Goal: Information Seeking & Learning: Find contact information

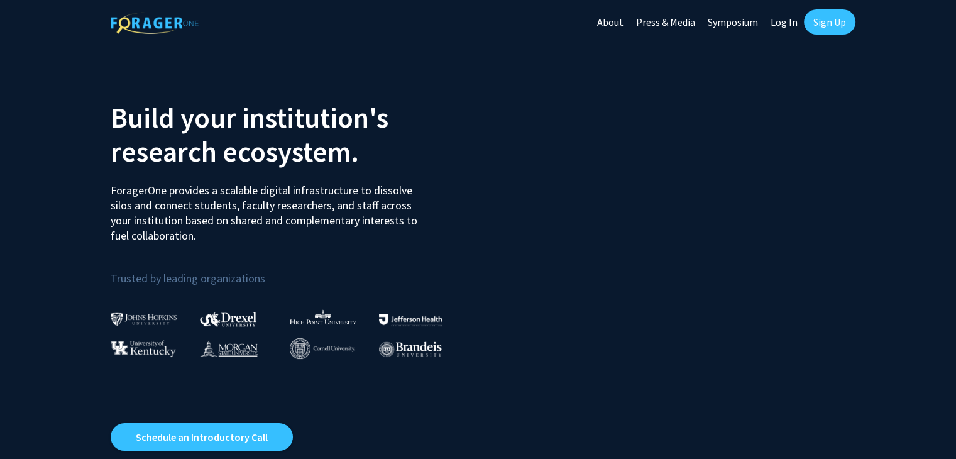
click at [789, 23] on link "Log In" at bounding box center [784, 22] width 40 height 44
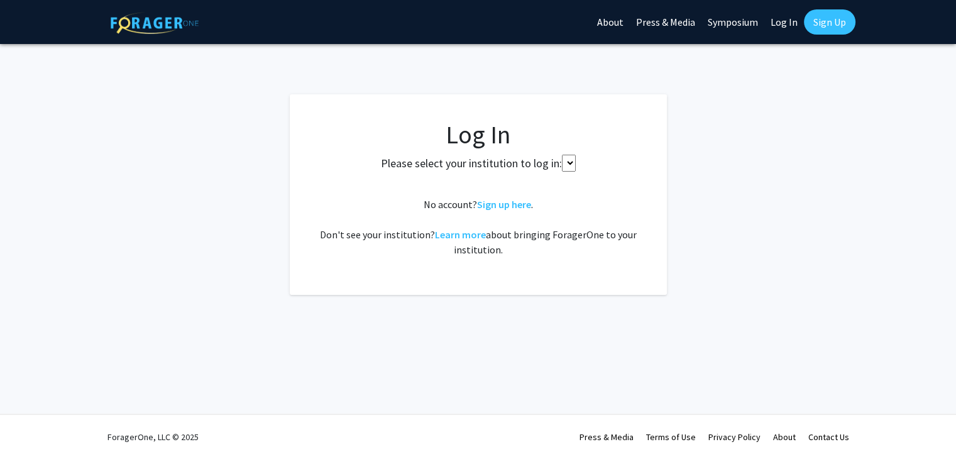
select select
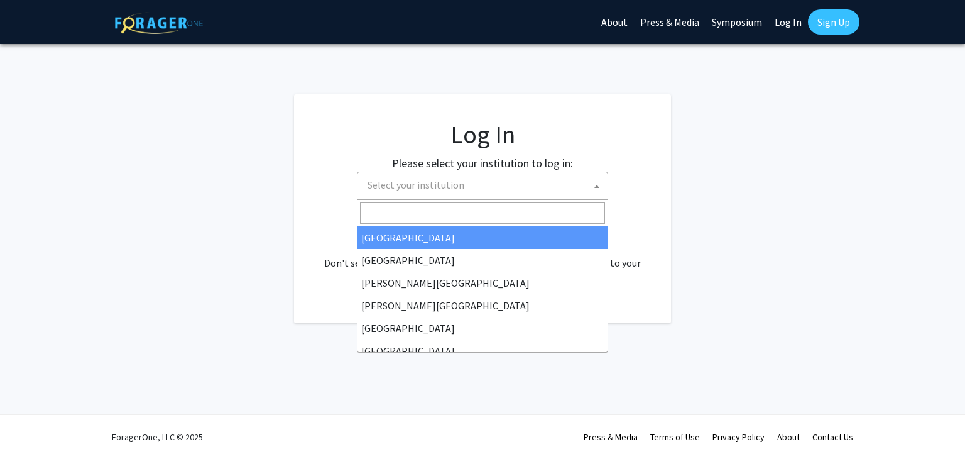
click at [441, 194] on span "Select your institution" at bounding box center [485, 185] width 245 height 26
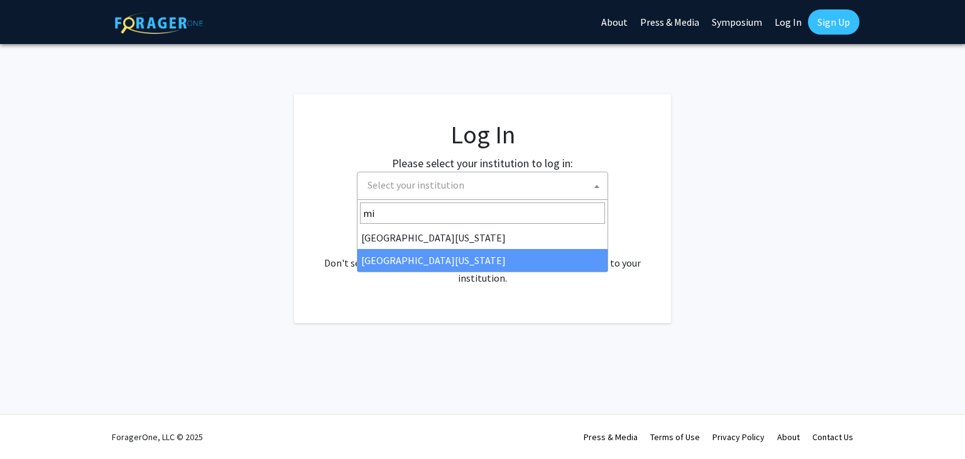
type input "mi"
select select "33"
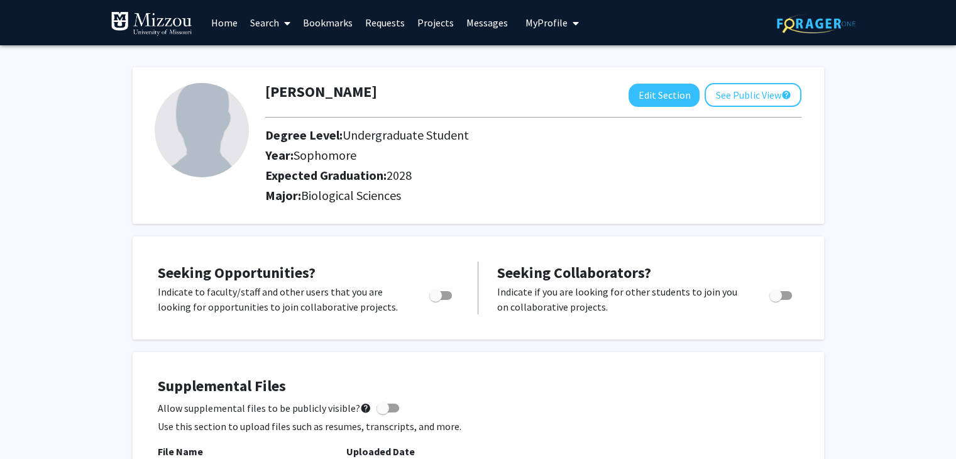
click at [277, 26] on link "Search" at bounding box center [270, 23] width 53 height 44
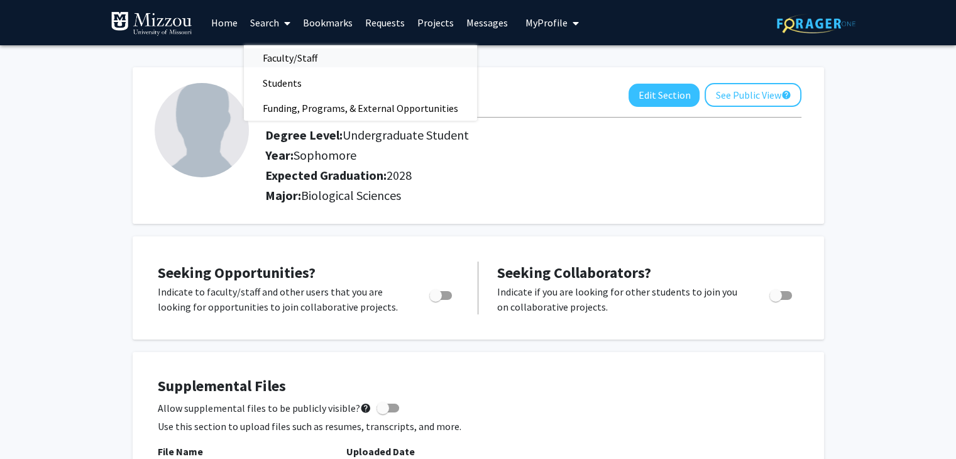
click at [283, 58] on span "Faculty/Staff" at bounding box center [290, 57] width 92 height 25
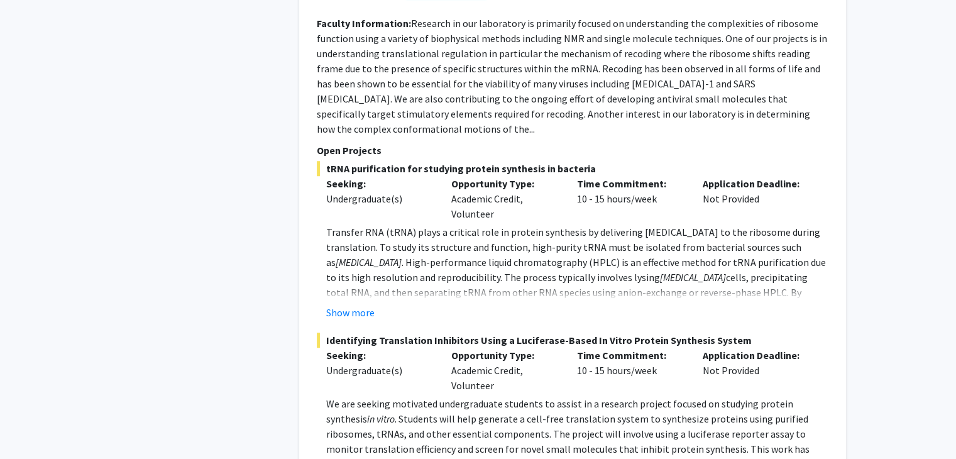
scroll to position [698, 0]
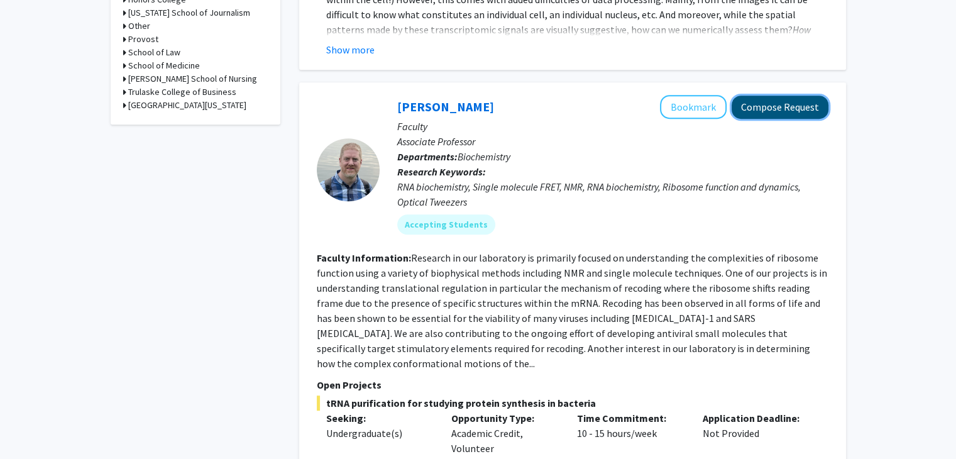
click at [761, 96] on button "Compose Request" at bounding box center [780, 107] width 97 height 23
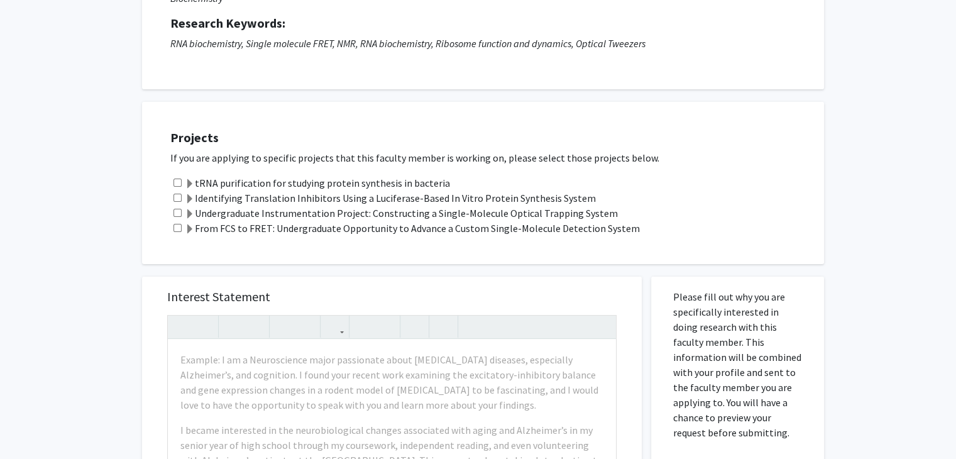
scroll to position [163, 0]
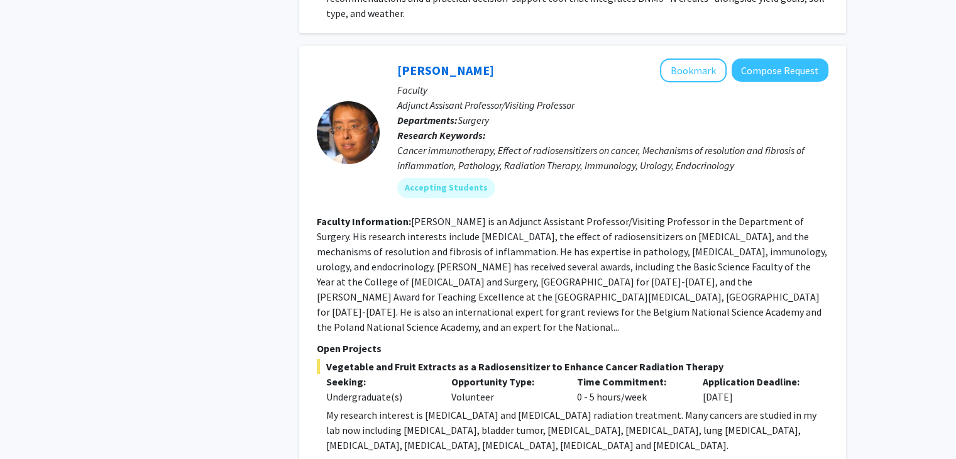
scroll to position [4462, 0]
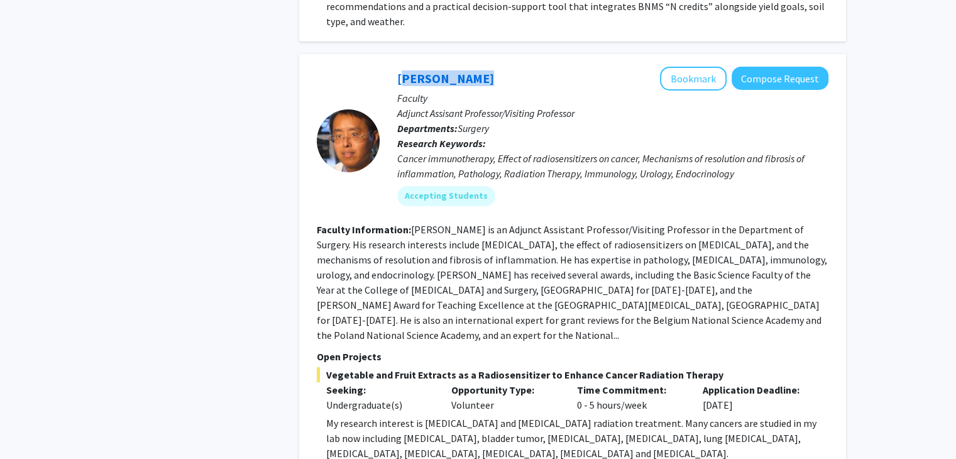
drag, startPoint x: 385, startPoint y: 23, endPoint x: 473, endPoint y: 26, distance: 87.4
click at [473, 67] on div "[PERSON_NAME] Bookmark Compose Request Faculty Adjunct Assisant Professor/Visit…" at bounding box center [604, 141] width 449 height 149
copy link "[PERSON_NAME]"
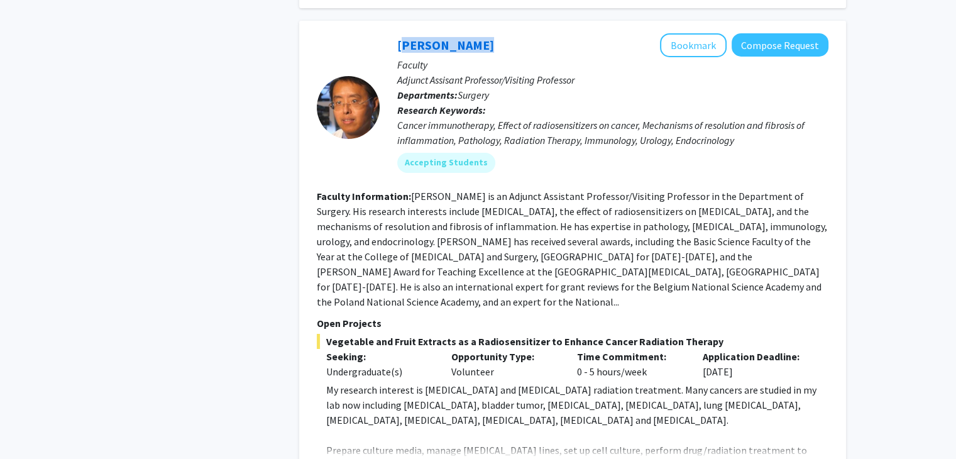
scroll to position [4496, 0]
drag, startPoint x: 327, startPoint y: 277, endPoint x: 723, endPoint y: 271, distance: 396.0
click at [723, 332] on span "Vegetable and Fruit Extracts as a Radiosensitizer to Enhance Cancer Radiation T…" at bounding box center [573, 339] width 512 height 15
copy span "Vegetable and Fruit Extracts as a Radiosensitizer to Enhance Cancer Radiation T…"
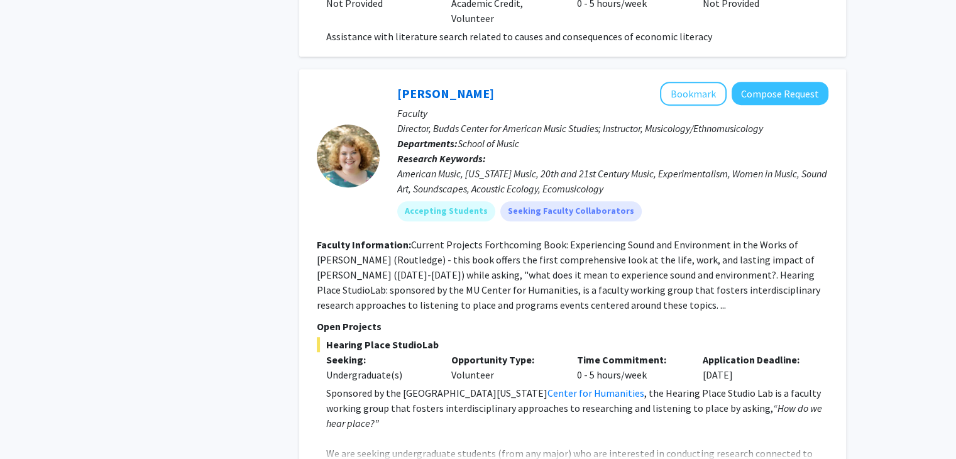
scroll to position [5707, 0]
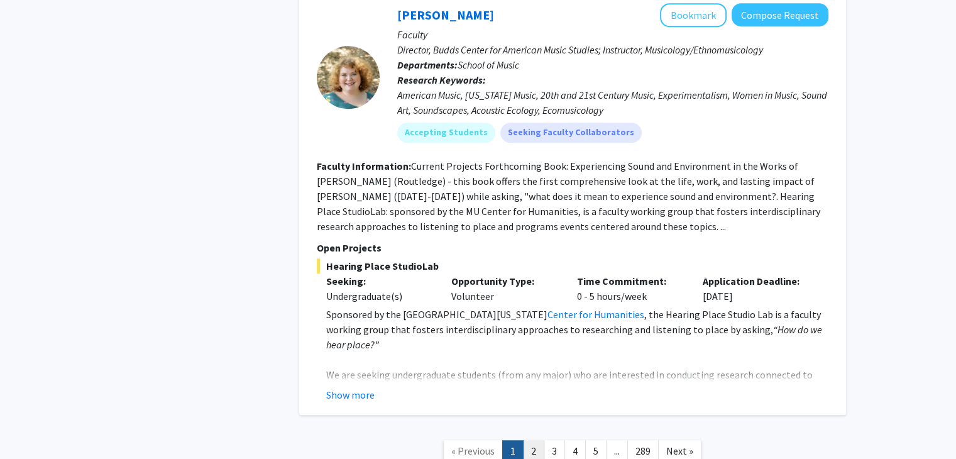
click at [535, 440] on link "2" at bounding box center [533, 451] width 21 height 22
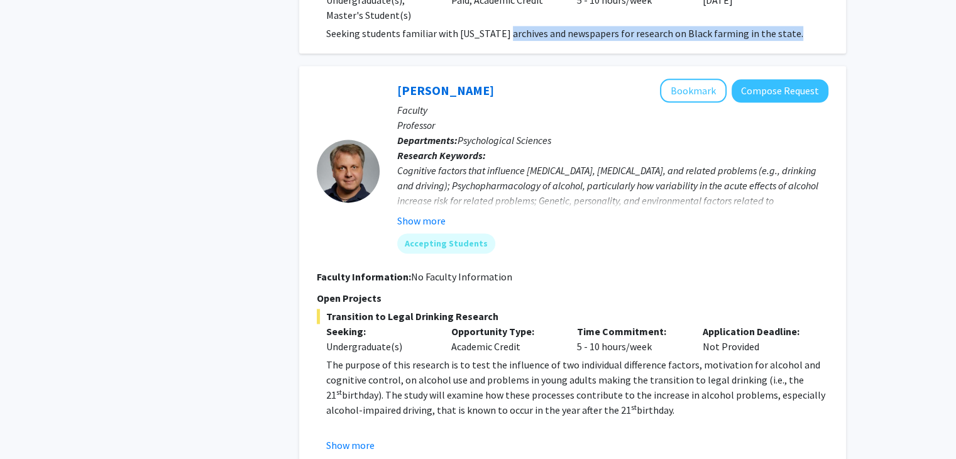
scroll to position [1662, 0]
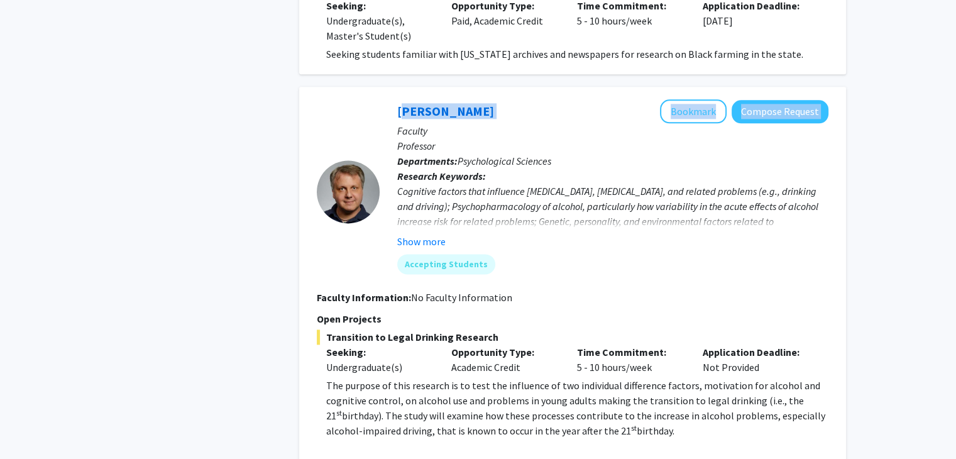
drag, startPoint x: 391, startPoint y: 18, endPoint x: 505, endPoint y: 77, distance: 129.0
click at [505, 99] on div "[PERSON_NAME] Bookmark Compose Request Faculty Professor Departments: Psycholog…" at bounding box center [604, 191] width 449 height 184
click at [505, 99] on div "[PERSON_NAME] Bookmark Compose Request" at bounding box center [612, 111] width 431 height 24
drag, startPoint x: 392, startPoint y: 81, endPoint x: 494, endPoint y: 66, distance: 102.9
click at [494, 87] on div "[PERSON_NAME] Bookmark Compose Request Faculty Professor Departments: Psycholog…" at bounding box center [572, 286] width 547 height 399
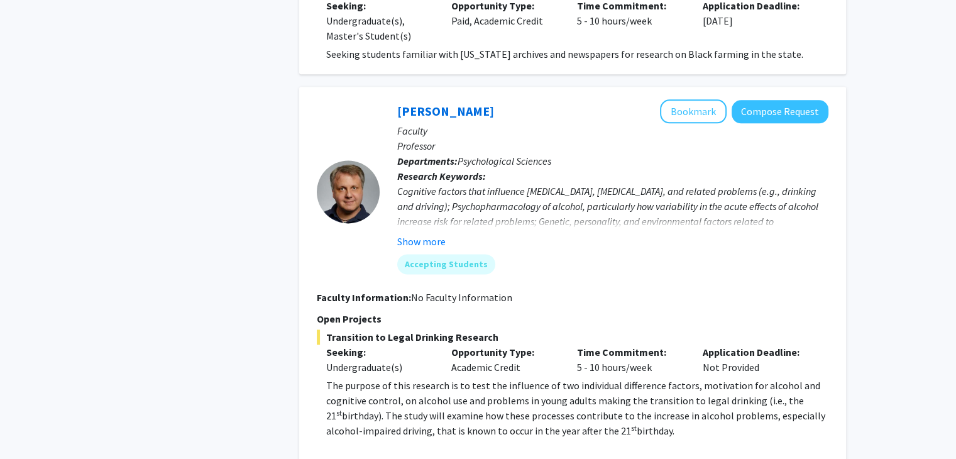
copy link "[PERSON_NAME]"
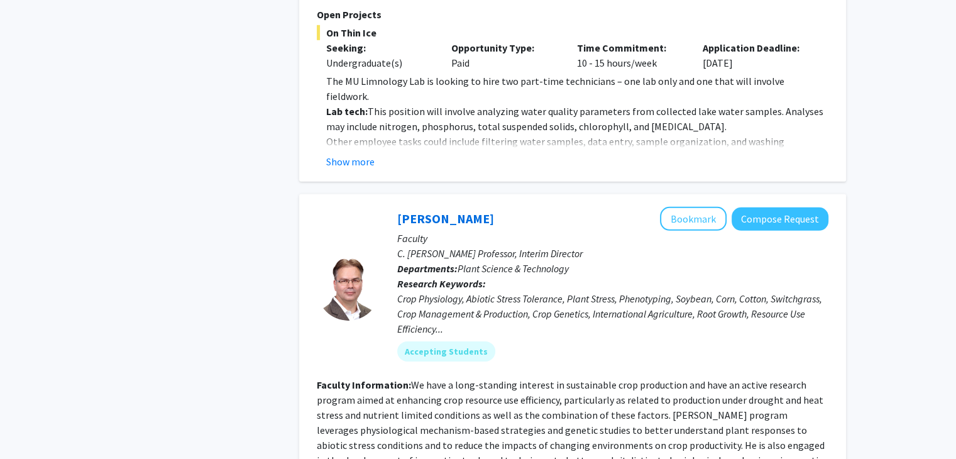
scroll to position [4048, 0]
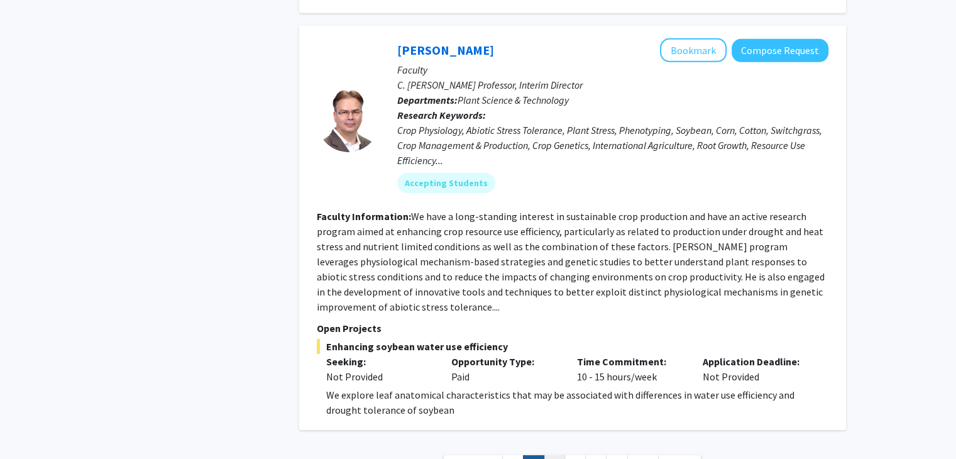
click at [552, 455] on link "3" at bounding box center [554, 466] width 21 height 22
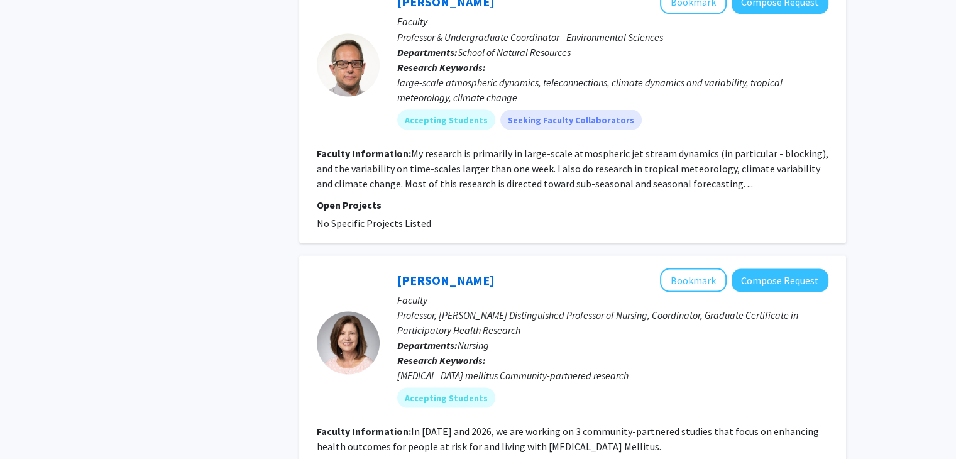
scroll to position [2703, 0]
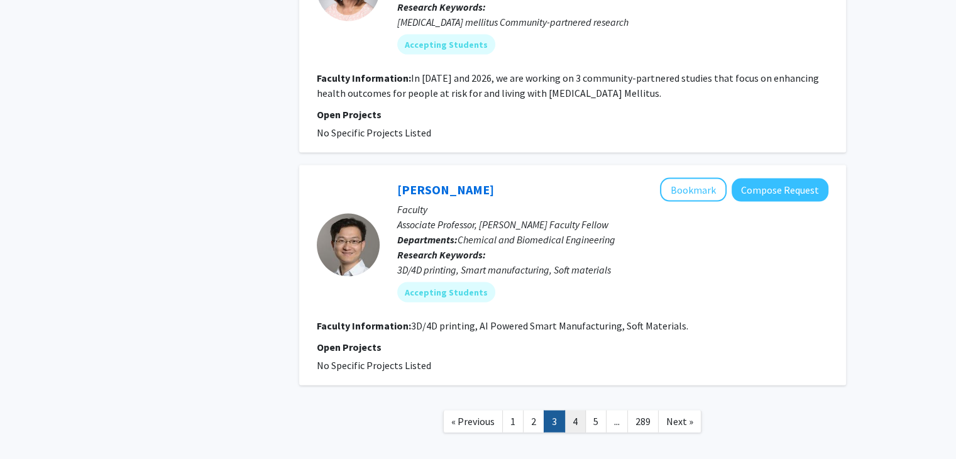
click at [578, 410] on link "4" at bounding box center [574, 421] width 21 height 22
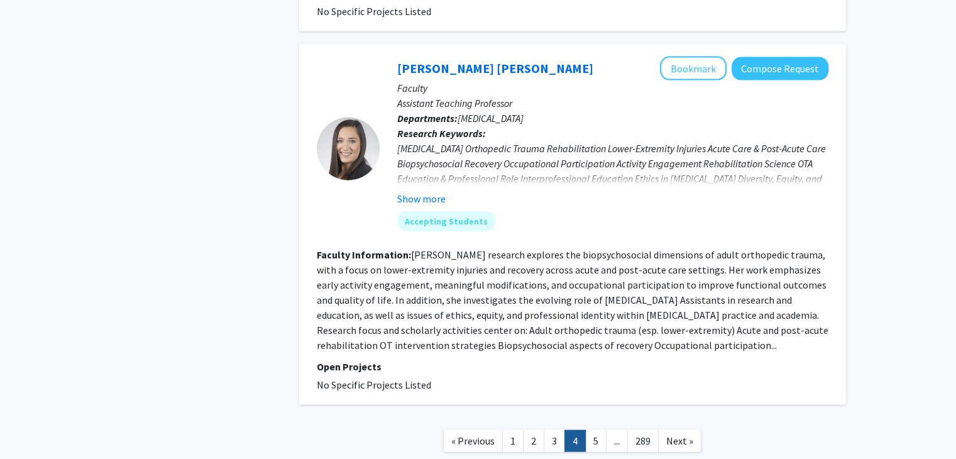
scroll to position [2852, 0]
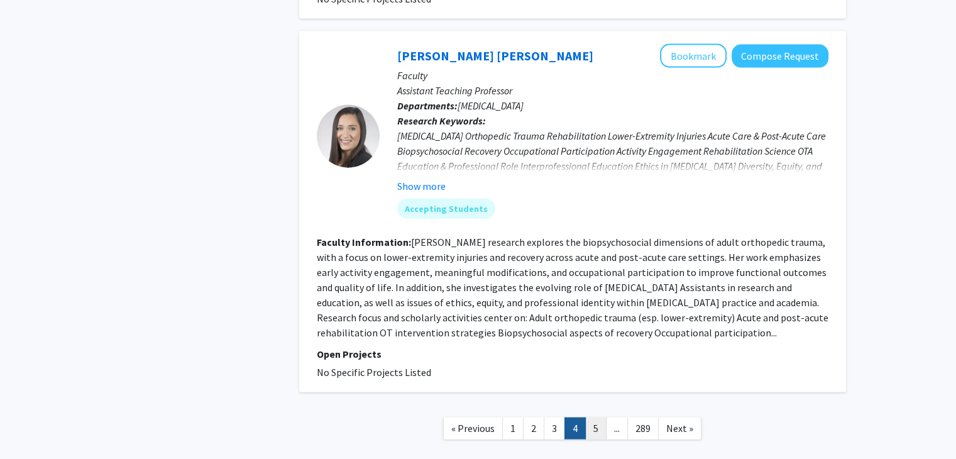
click at [595, 417] on link "5" at bounding box center [595, 428] width 21 height 22
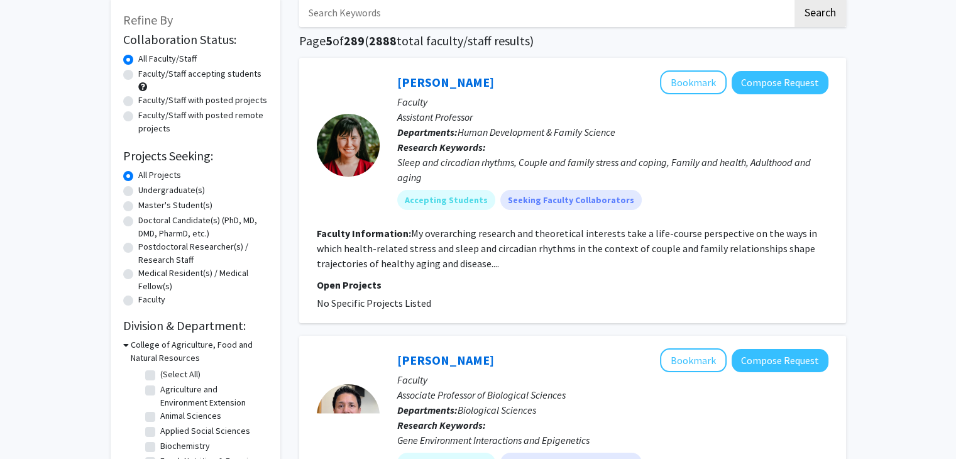
scroll to position [68, 0]
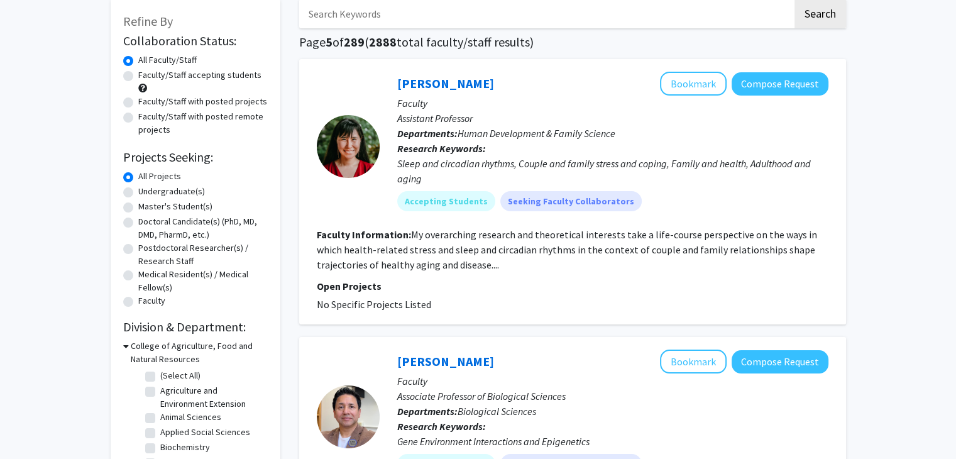
drag, startPoint x: 383, startPoint y: 96, endPoint x: 476, endPoint y: 79, distance: 94.6
click at [476, 79] on div "[PERSON_NAME] Bookmark Compose Request Faculty Assistant Professor Departments:…" at bounding box center [604, 146] width 449 height 149
click at [375, 101] on div at bounding box center [348, 146] width 63 height 149
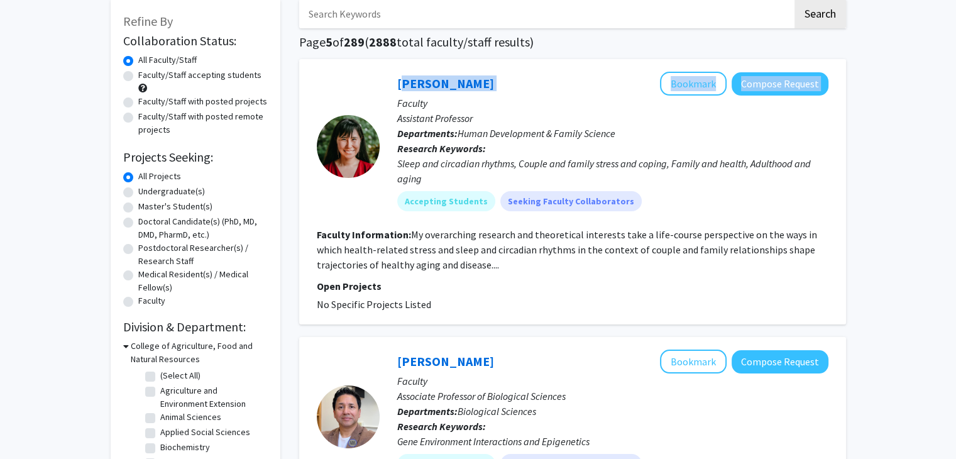
drag, startPoint x: 382, startPoint y: 80, endPoint x: 483, endPoint y: 77, distance: 100.6
click at [483, 77] on div "[PERSON_NAME] Bookmark Compose Request Faculty Assistant Professor Departments:…" at bounding box center [604, 146] width 449 height 149
click at [483, 77] on div "[PERSON_NAME] Bookmark Compose Request" at bounding box center [612, 84] width 431 height 24
drag, startPoint x: 382, startPoint y: 81, endPoint x: 468, endPoint y: 79, distance: 85.5
click at [468, 79] on div "[PERSON_NAME] Bookmark Compose Request Faculty Assistant Professor Departments:…" at bounding box center [604, 146] width 449 height 149
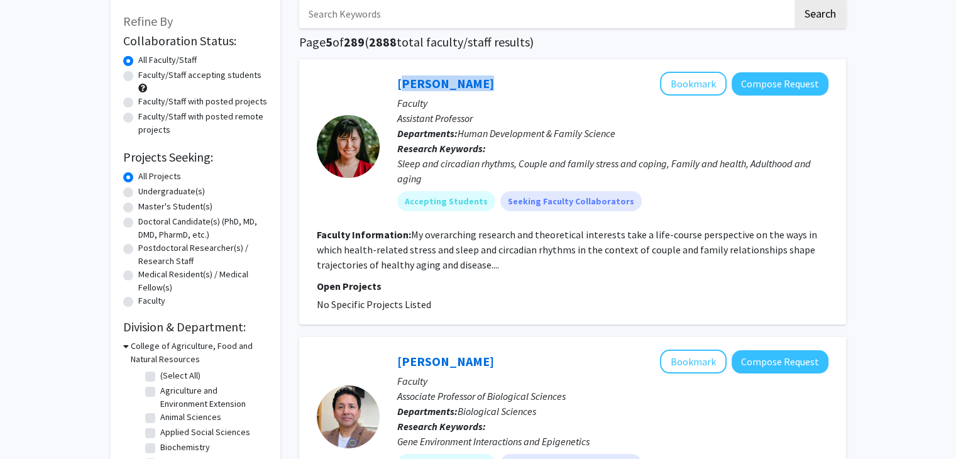
copy link "[PERSON_NAME]"
